Goal: Information Seeking & Learning: Learn about a topic

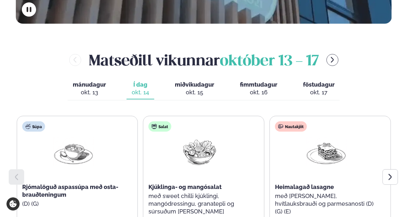
scroll to position [257, 0]
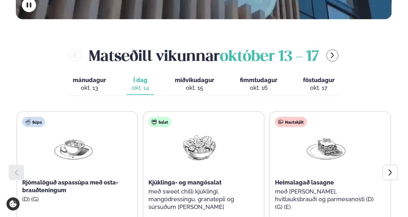
click at [389, 169] on icon at bounding box center [390, 173] width 8 height 8
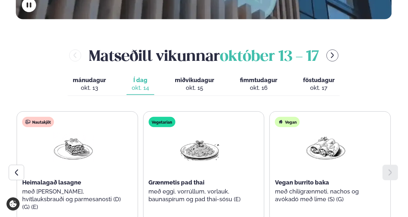
click at [17, 169] on icon at bounding box center [17, 173] width 8 height 8
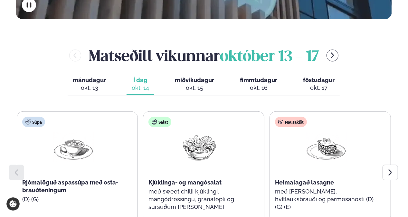
drag, startPoint x: 16, startPoint y: 55, endPoint x: 15, endPoint y: 52, distance: 3.5
click at [16, 55] on div "[PERSON_NAME] [DATE] - [DATE] [PERSON_NAME]. [DATE] Í dag Í d. [DATE] miðvikuda…" at bounding box center [203, 147] width 375 height 205
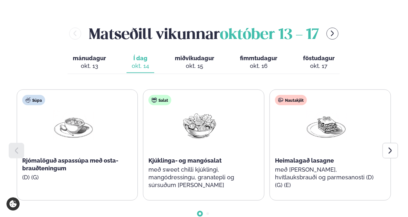
scroll to position [290, 0]
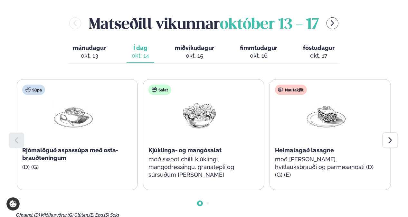
click at [393, 136] on icon at bounding box center [390, 140] width 8 height 8
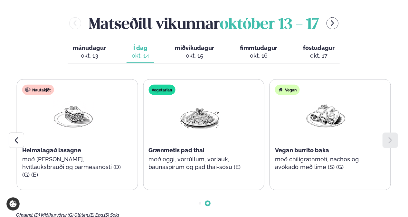
click at [191, 52] on div "okt. 15" at bounding box center [194, 56] width 39 height 8
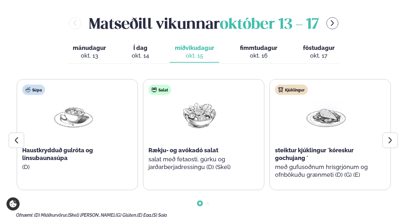
click at [386, 133] on div at bounding box center [389, 140] width 15 height 15
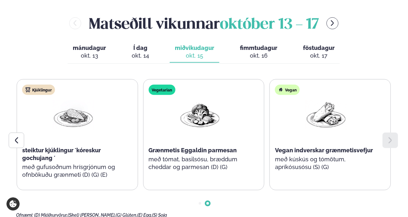
click at [263, 44] on span "fimmtudagur" at bounding box center [258, 47] width 37 height 7
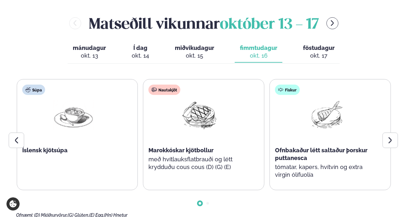
click at [391, 136] on icon at bounding box center [390, 140] width 8 height 8
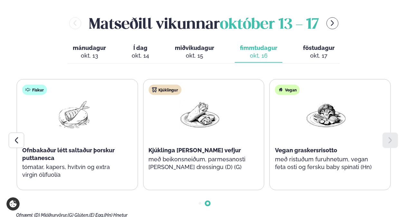
click at [321, 44] on span "föstudagur" at bounding box center [319, 47] width 32 height 7
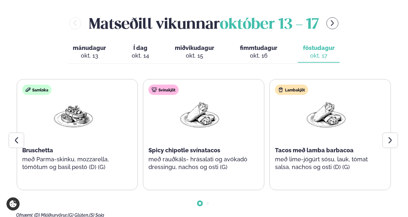
click at [393, 136] on icon at bounding box center [390, 140] width 8 height 8
